Goal: Information Seeking & Learning: Learn about a topic

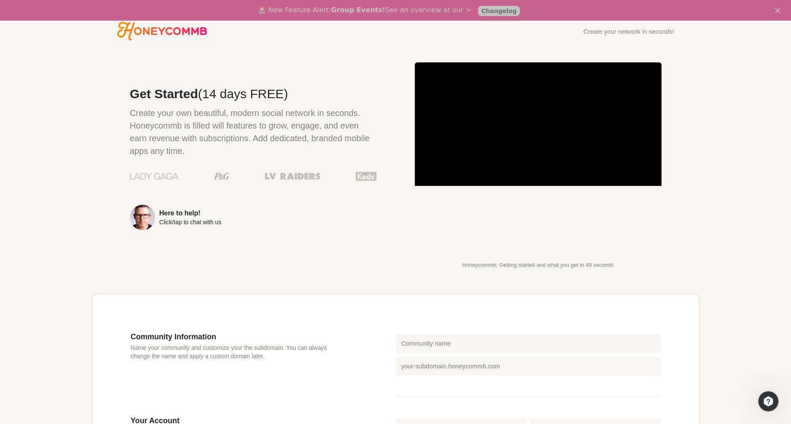
click at [775, 11] on polygon "Close" at bounding box center [777, 10] width 5 height 5
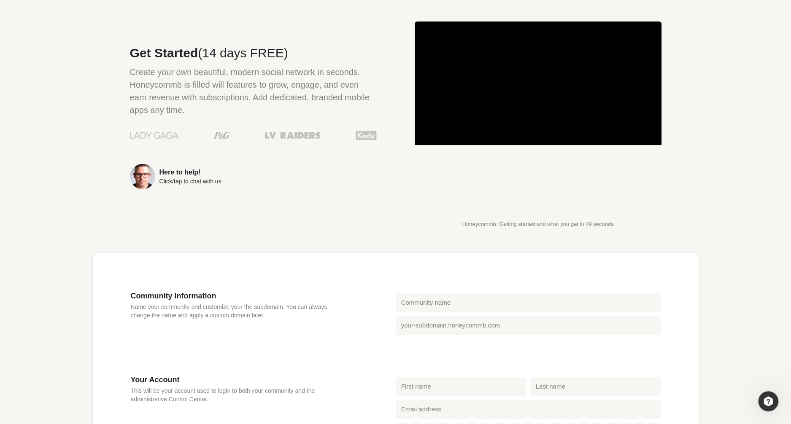
scroll to position [46, 0]
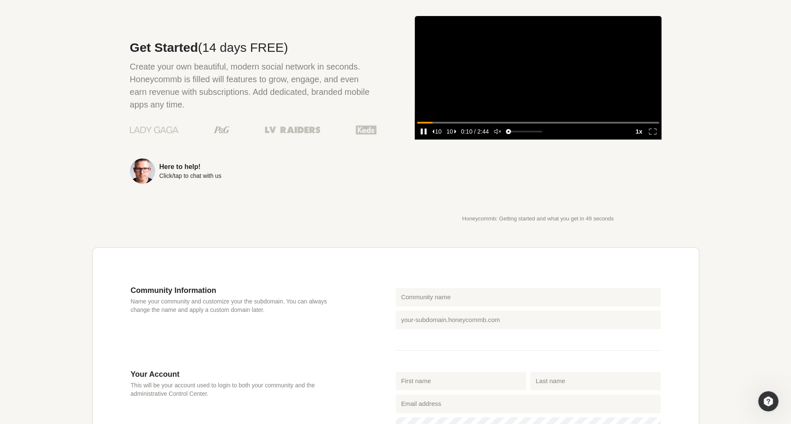
click at [573, 117] on video at bounding box center [538, 78] width 247 height 124
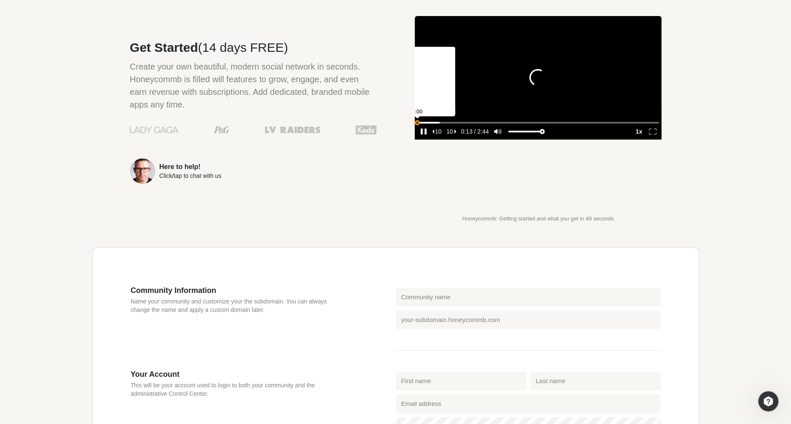
type input "0"
click at [649, 135] on icon "enter fullscreen mode" at bounding box center [653, 132] width 8 height 6
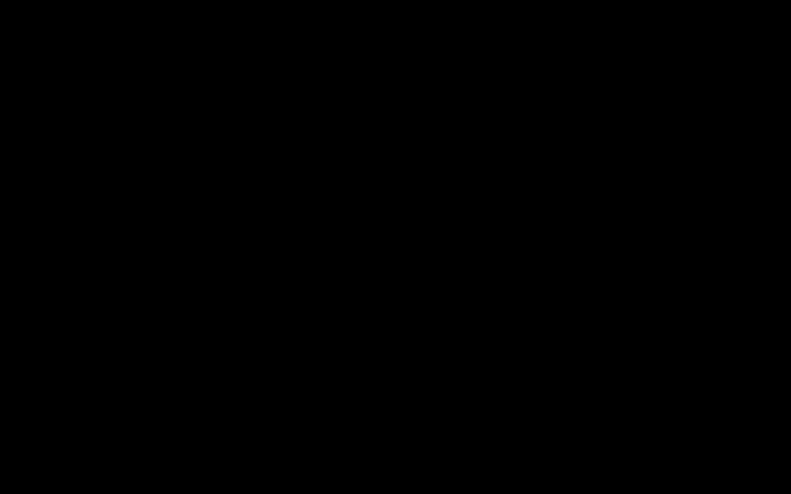
click at [727, 424] on video at bounding box center [395, 247] width 791 height 494
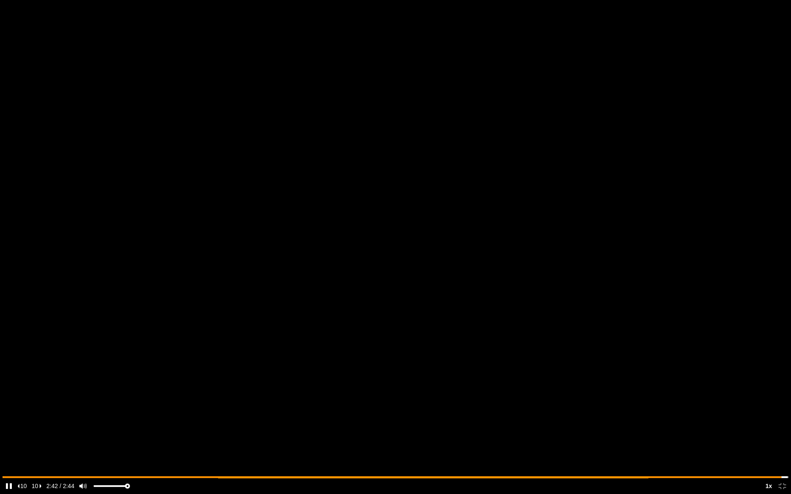
click at [783, 424] on icon "exit fullscreen mode" at bounding box center [782, 486] width 8 height 6
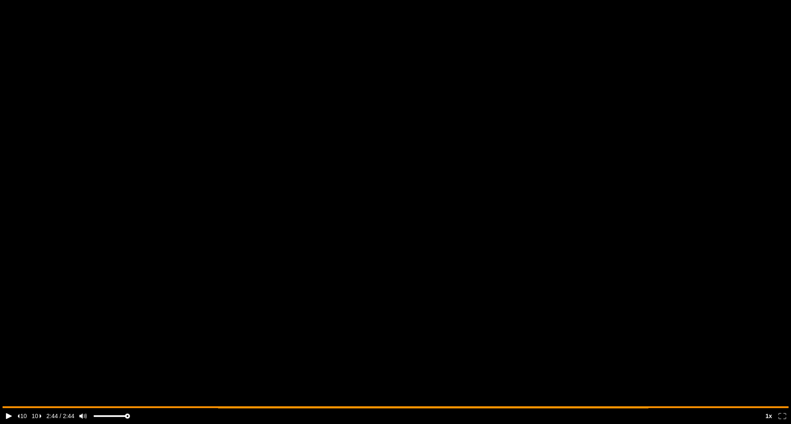
scroll to position [0, 0]
